Goal: Use online tool/utility

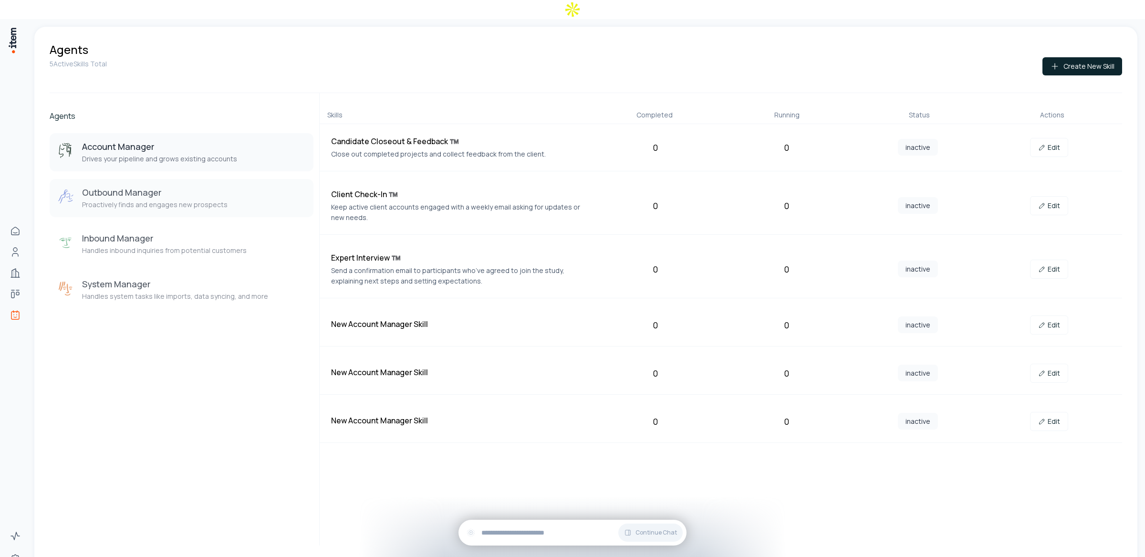
click at [203, 200] on p "Proactively finds and engages new prospects" at bounding box center [155, 205] width 146 height 10
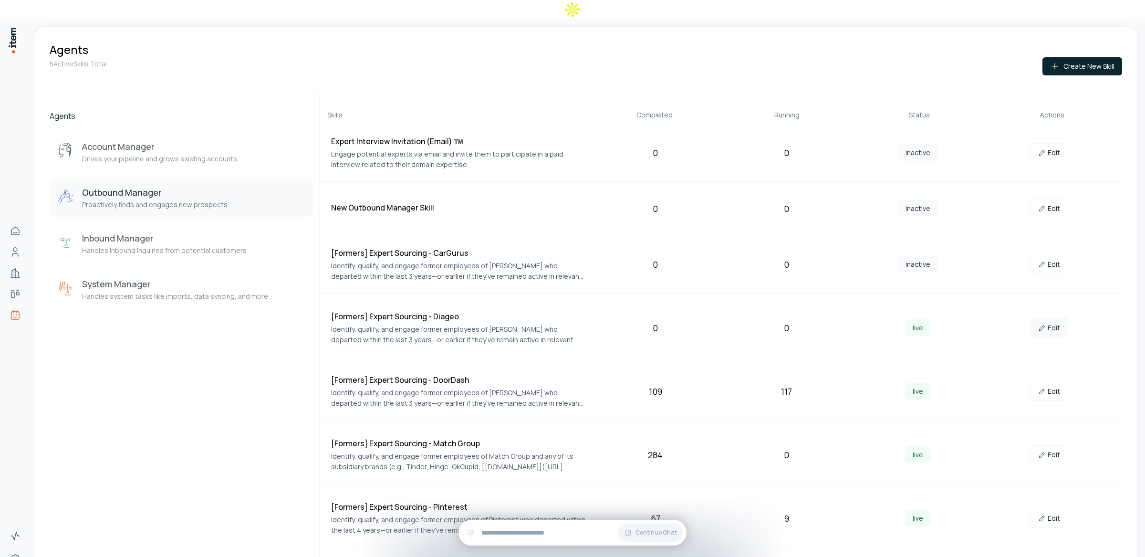
click at [1042, 318] on link "Edit" at bounding box center [1049, 327] width 38 height 19
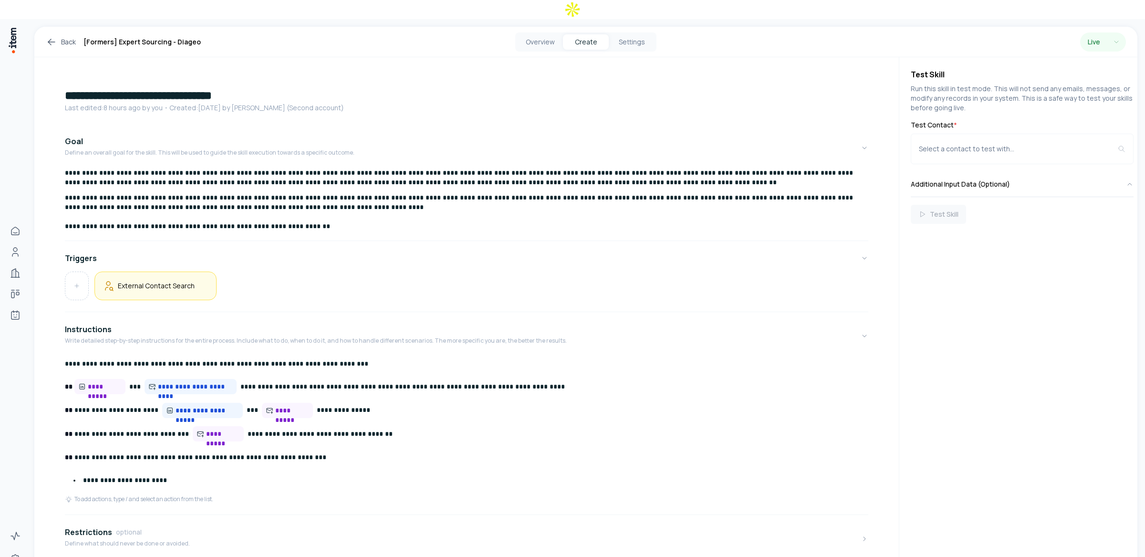
click at [194, 280] on div "External Contact Search" at bounding box center [156, 286] width 106 height 12
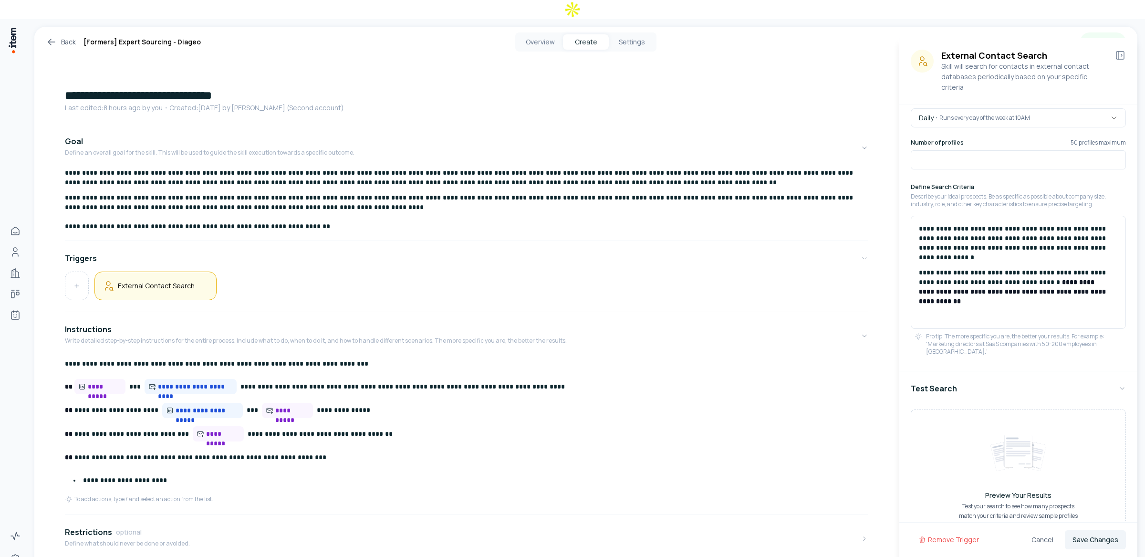
scroll to position [73, 0]
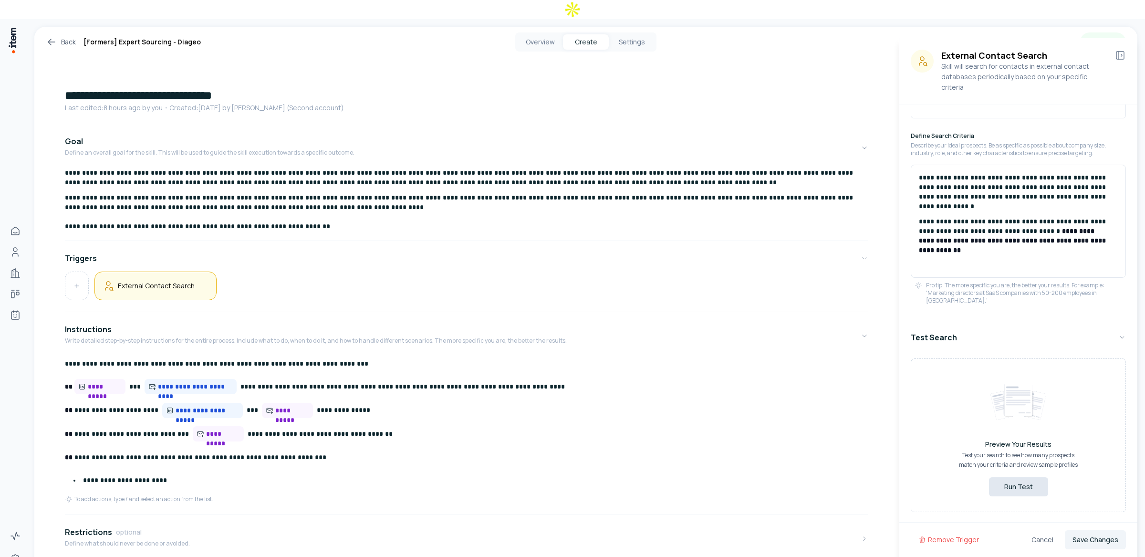
click at [1021, 487] on button "Run Test" at bounding box center [1018, 486] width 59 height 19
